Goal: Information Seeking & Learning: Learn about a topic

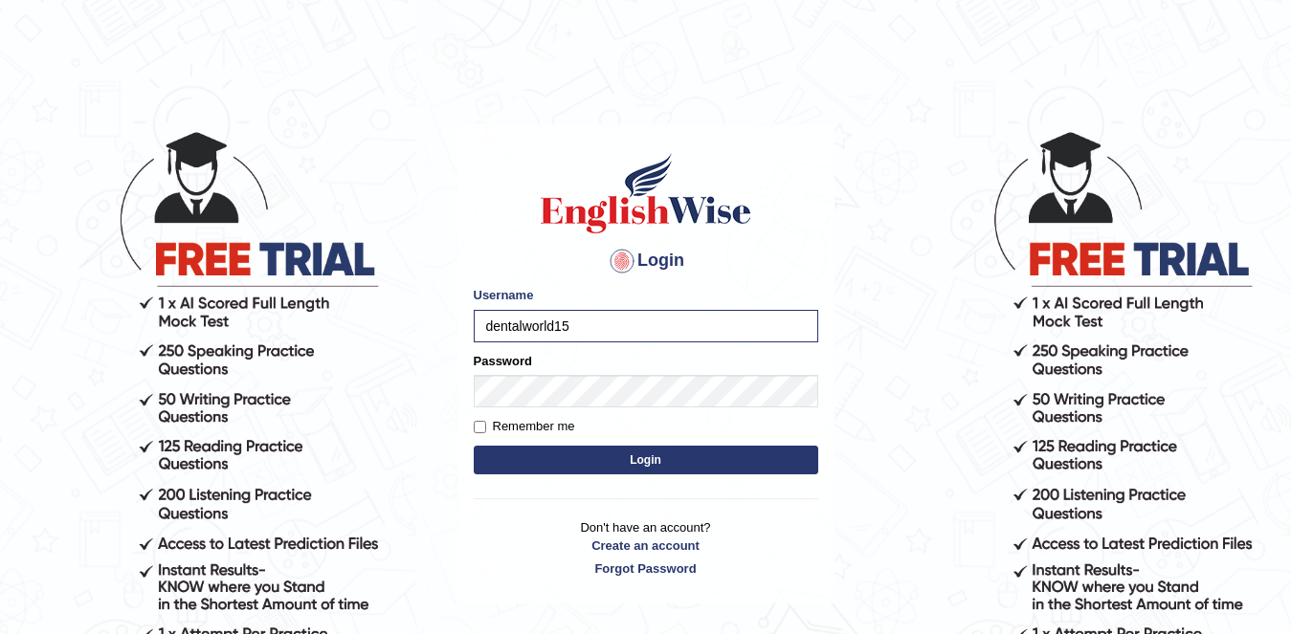
click at [487, 421] on label "Remember me" at bounding box center [524, 426] width 101 height 19
click at [486, 421] on input "Remember me" at bounding box center [480, 427] width 12 height 12
checkbox input "true"
click at [549, 449] on button "Login" at bounding box center [646, 460] width 344 height 29
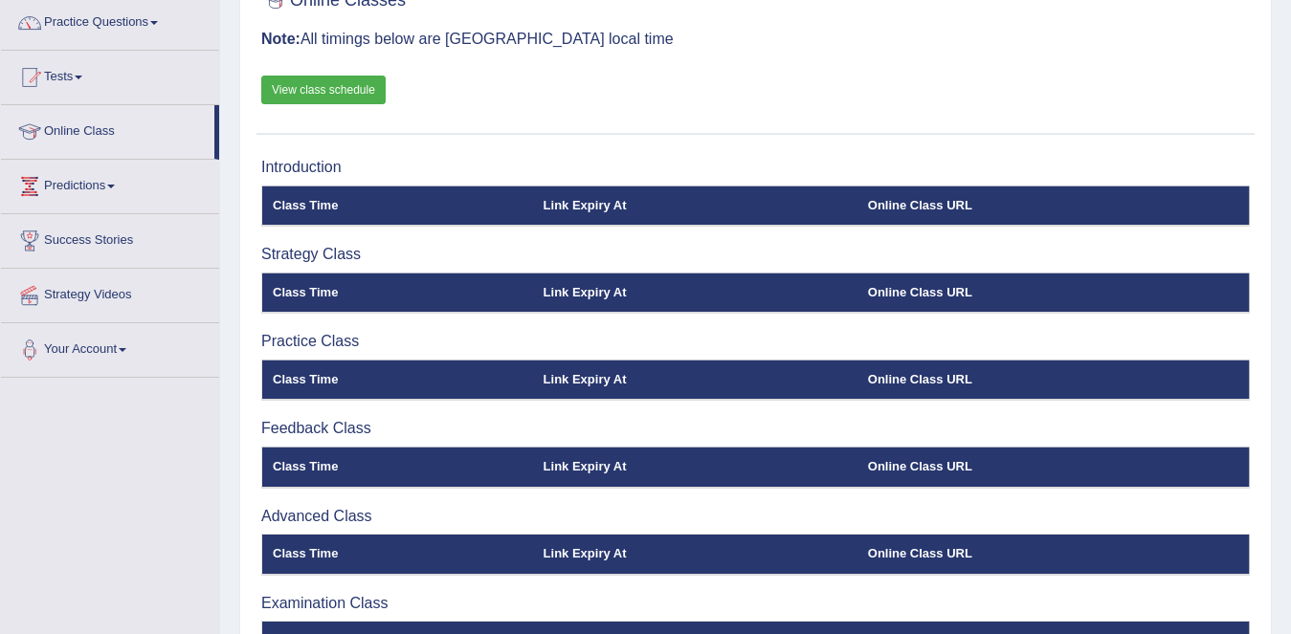
scroll to position [151, 0]
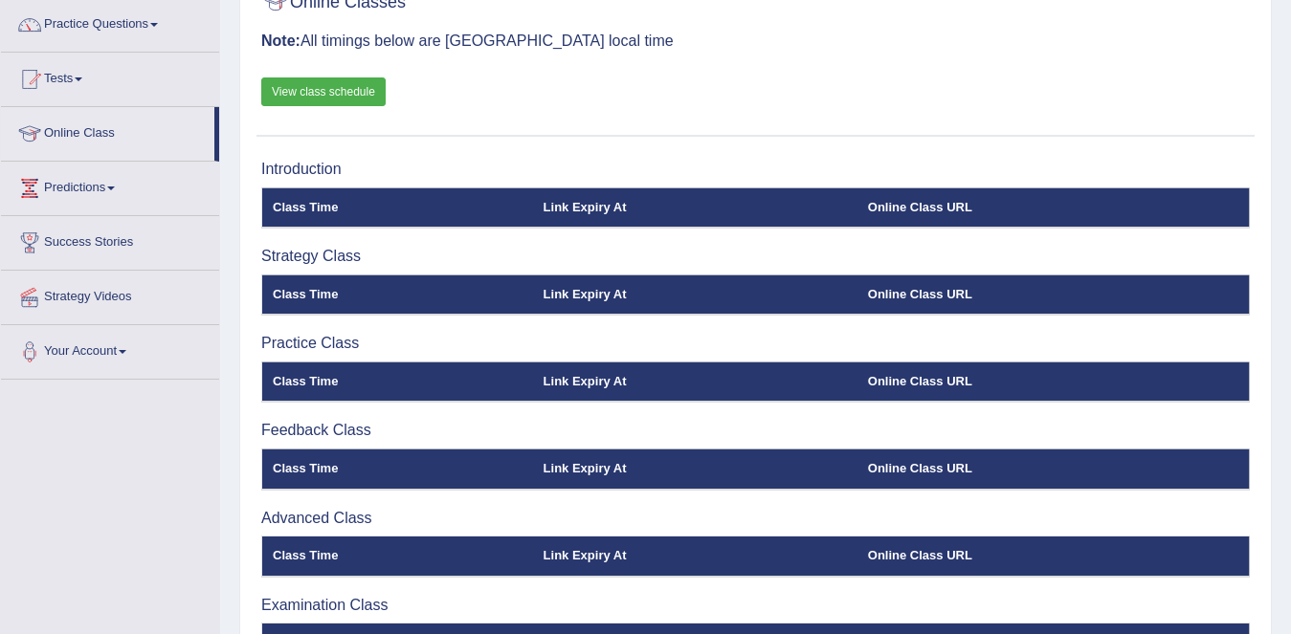
click at [335, 81] on link "View class schedule" at bounding box center [323, 91] width 124 height 29
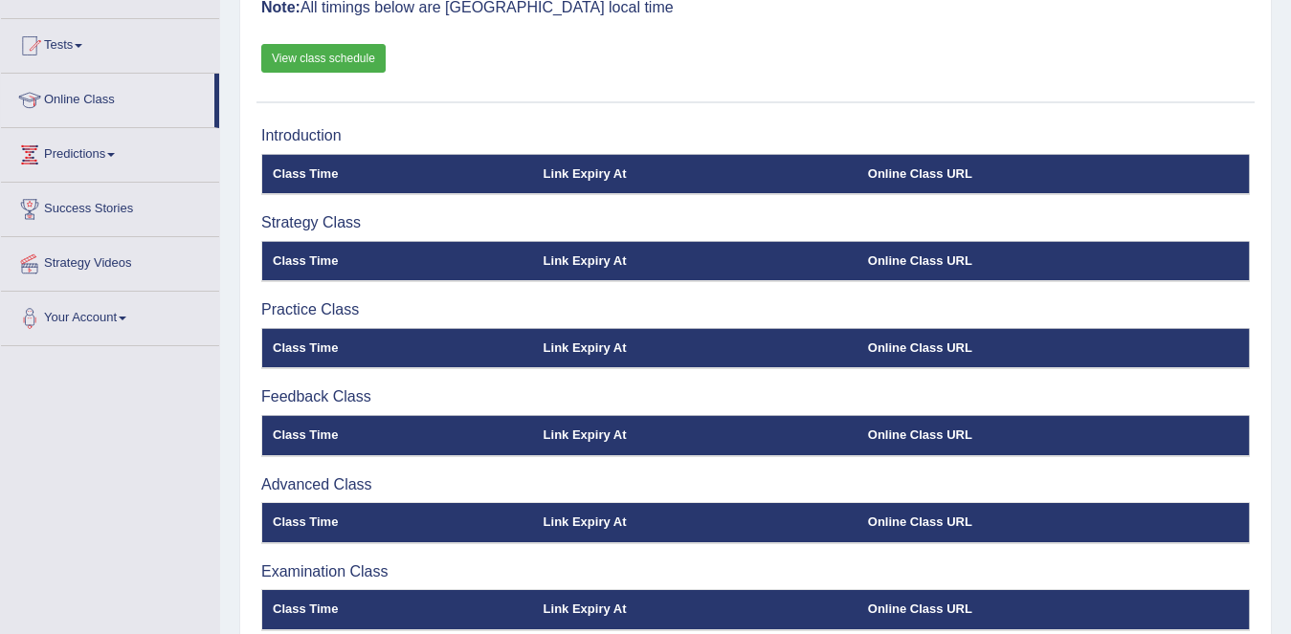
scroll to position [184, 0]
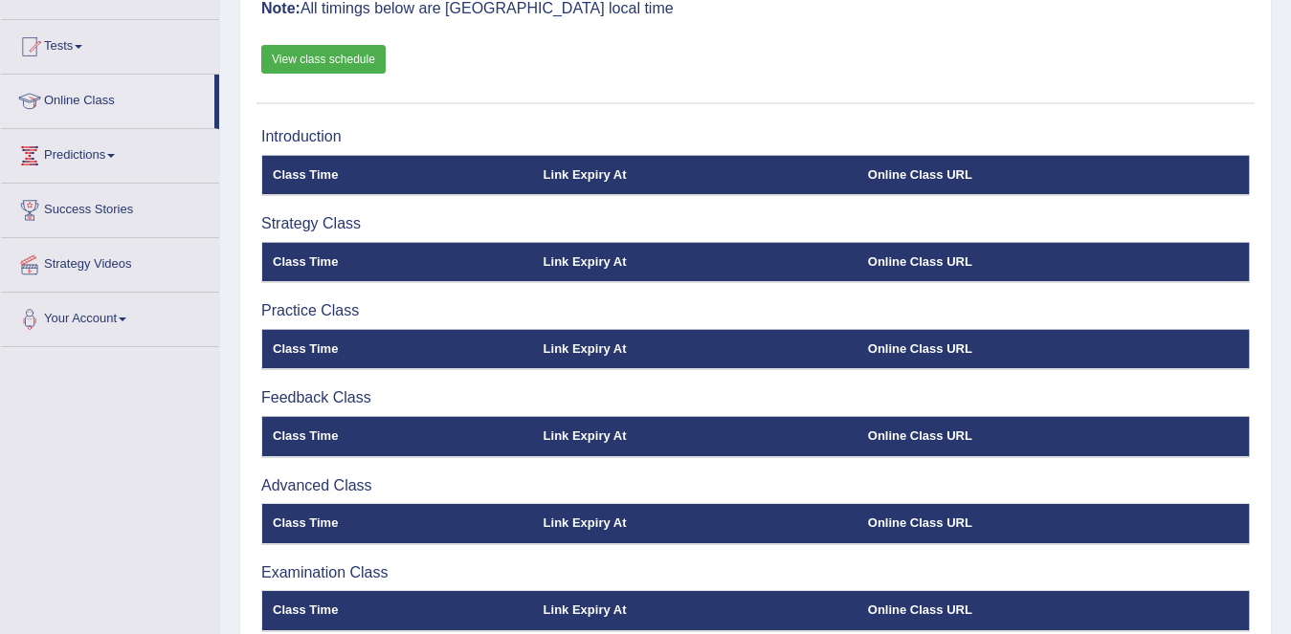
click at [315, 260] on th "Class Time" at bounding box center [397, 262] width 271 height 40
click at [655, 271] on th "Link Expiry At" at bounding box center [695, 262] width 324 height 40
click at [888, 256] on th "Online Class URL" at bounding box center [1053, 262] width 392 height 40
